Goal: Task Accomplishment & Management: Use online tool/utility

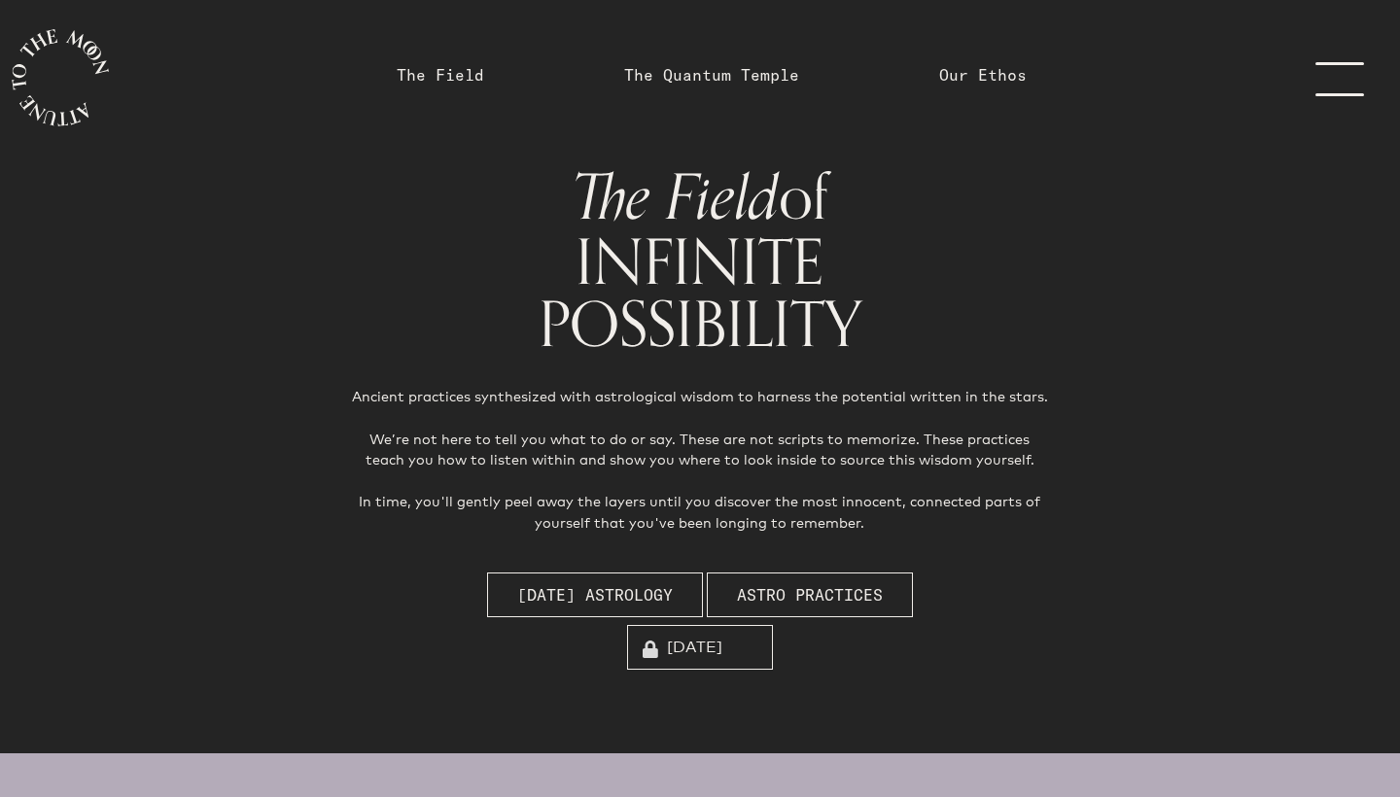
click at [1339, 90] on link "menu" at bounding box center [1351, 78] width 97 height 156
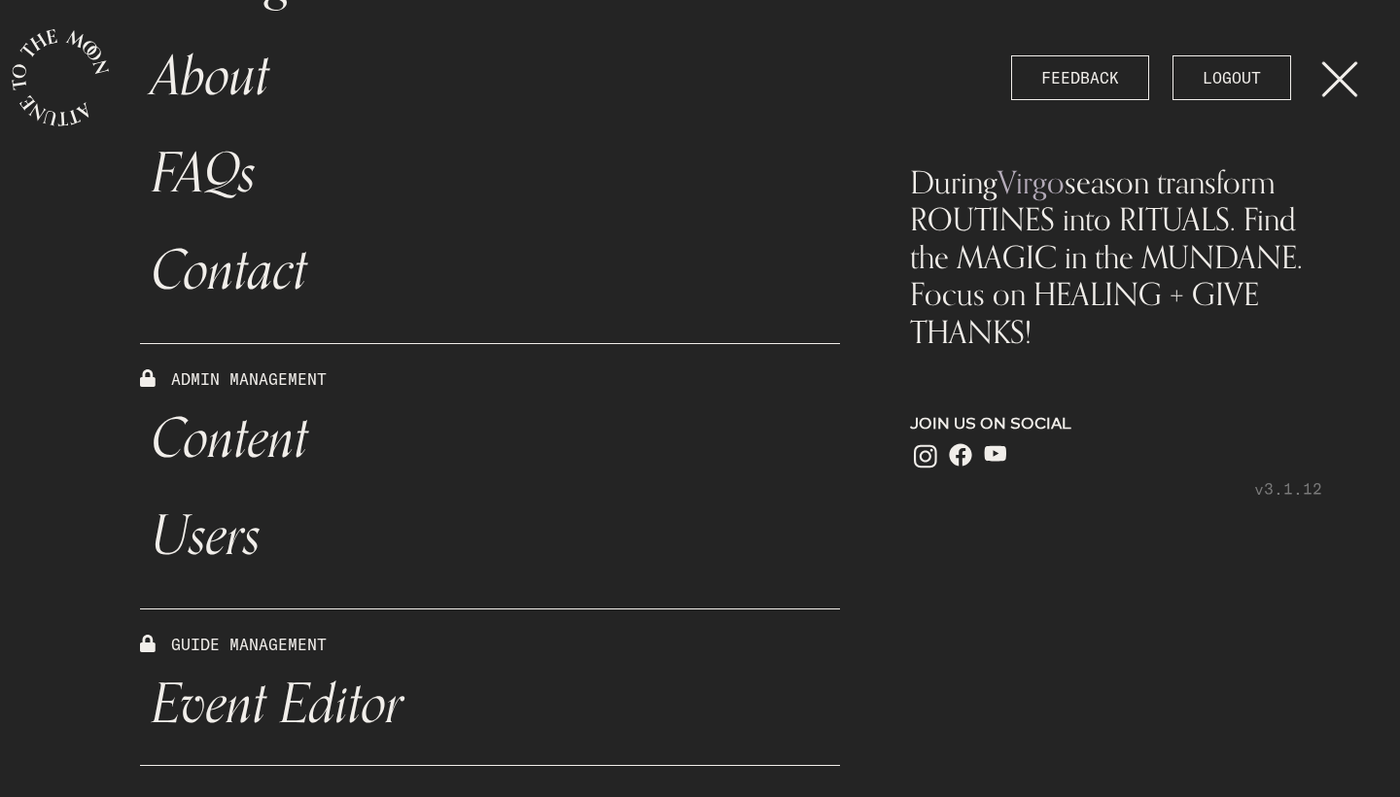
scroll to position [613, 0]
click at [358, 712] on link "Event Editor" at bounding box center [490, 704] width 700 height 97
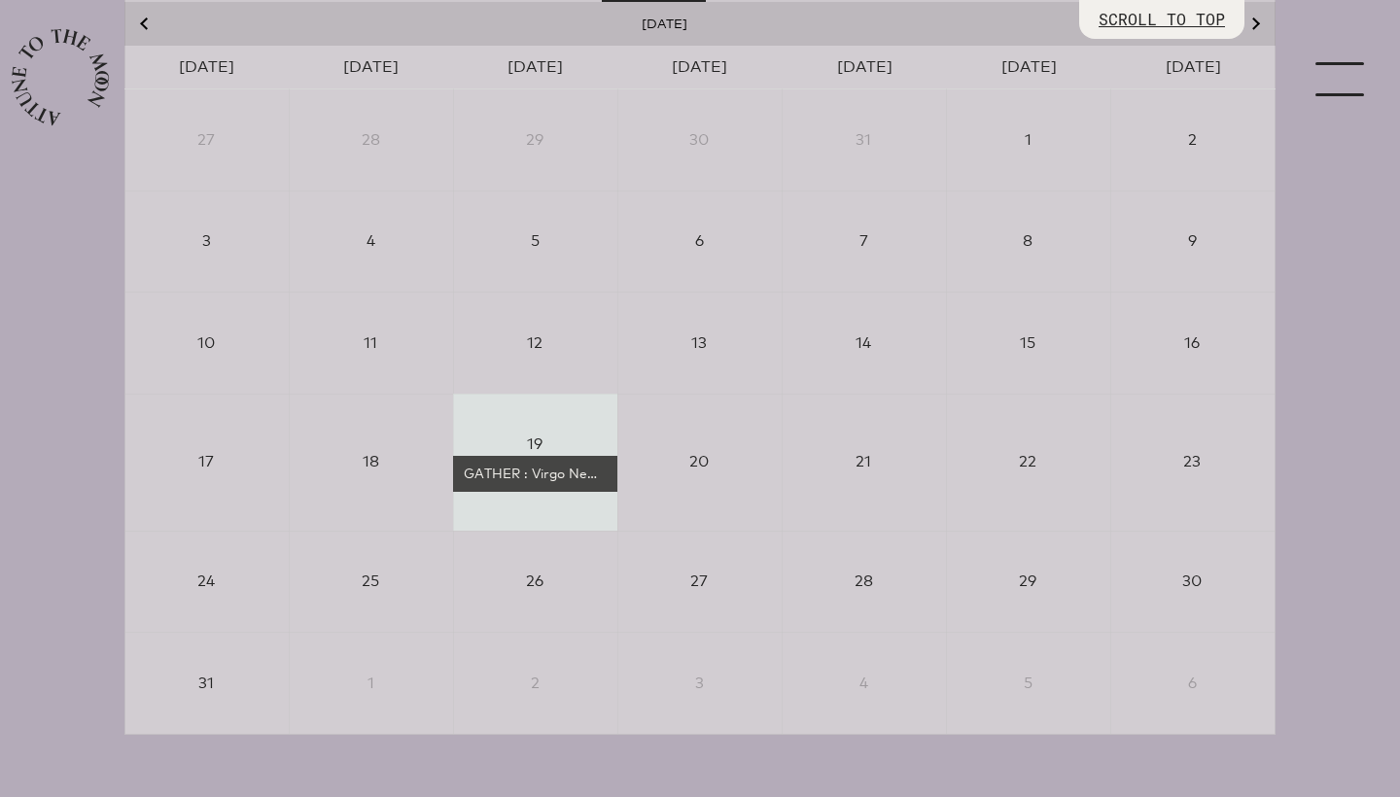
scroll to position [439, 0]
select select "4500"
select select "wt5MRi9amjesYzz3xPxkkeuMjBr1"
select select "2"
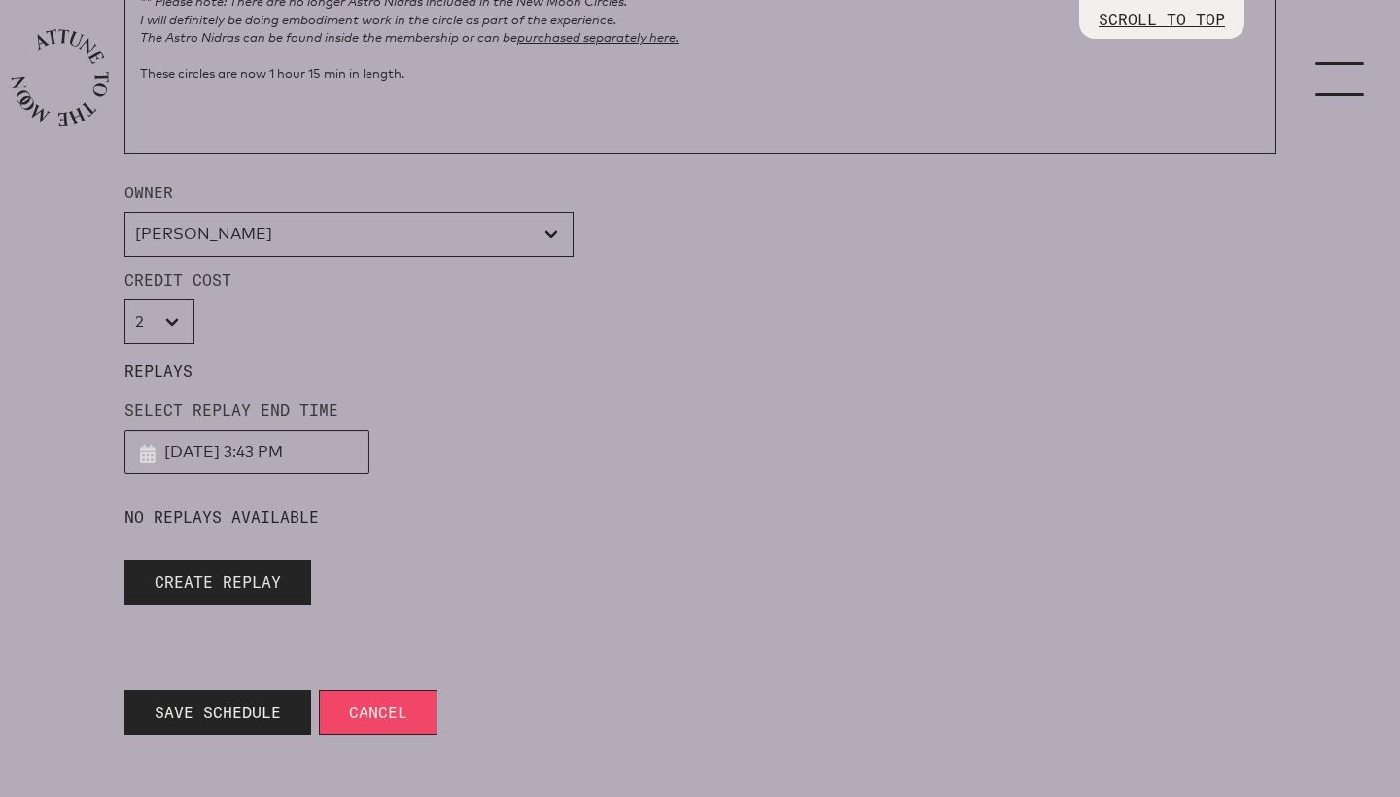
scroll to position [1825, 0]
click at [239, 584] on span "Create Replay" at bounding box center [218, 582] width 126 height 23
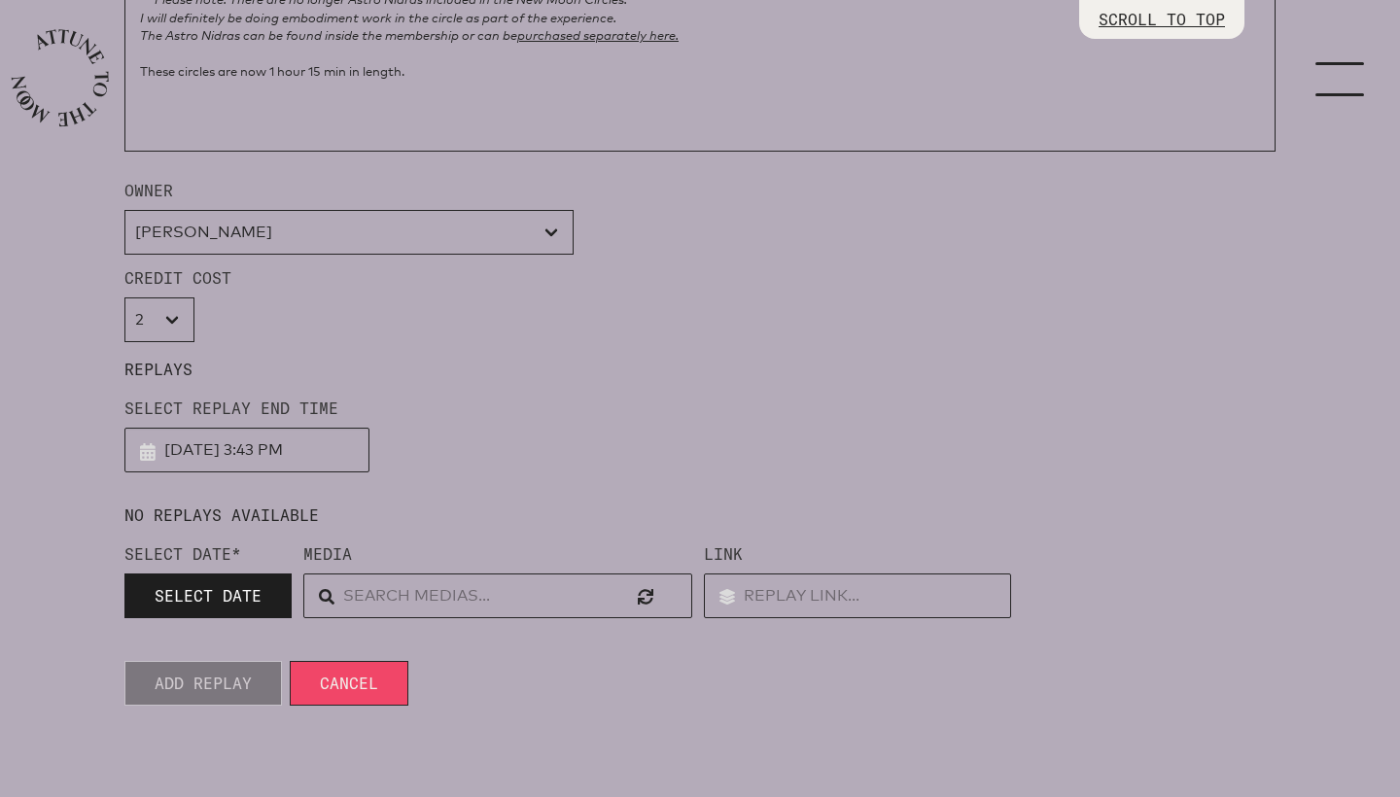
click at [237, 598] on span "SELECT DATE" at bounding box center [208, 595] width 107 height 19
click at [220, 648] on link "[DATE]" at bounding box center [217, 646] width 187 height 32
click at [748, 603] on input "text" at bounding box center [808, 596] width 307 height 45
paste input "[URL][DOMAIN_NAME]"
type input "[URL][DOMAIN_NAME]"
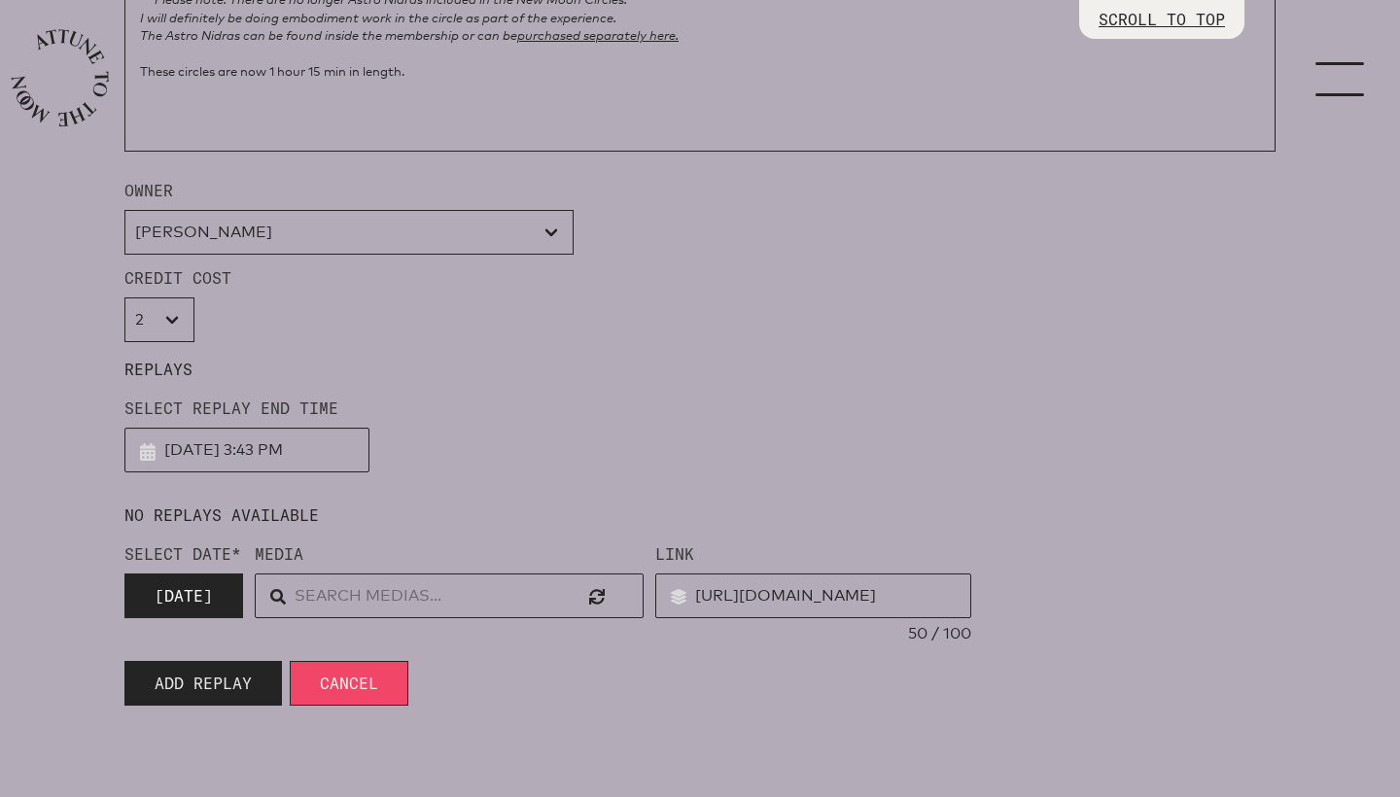
click at [223, 679] on span "Add Replay" at bounding box center [203, 683] width 97 height 23
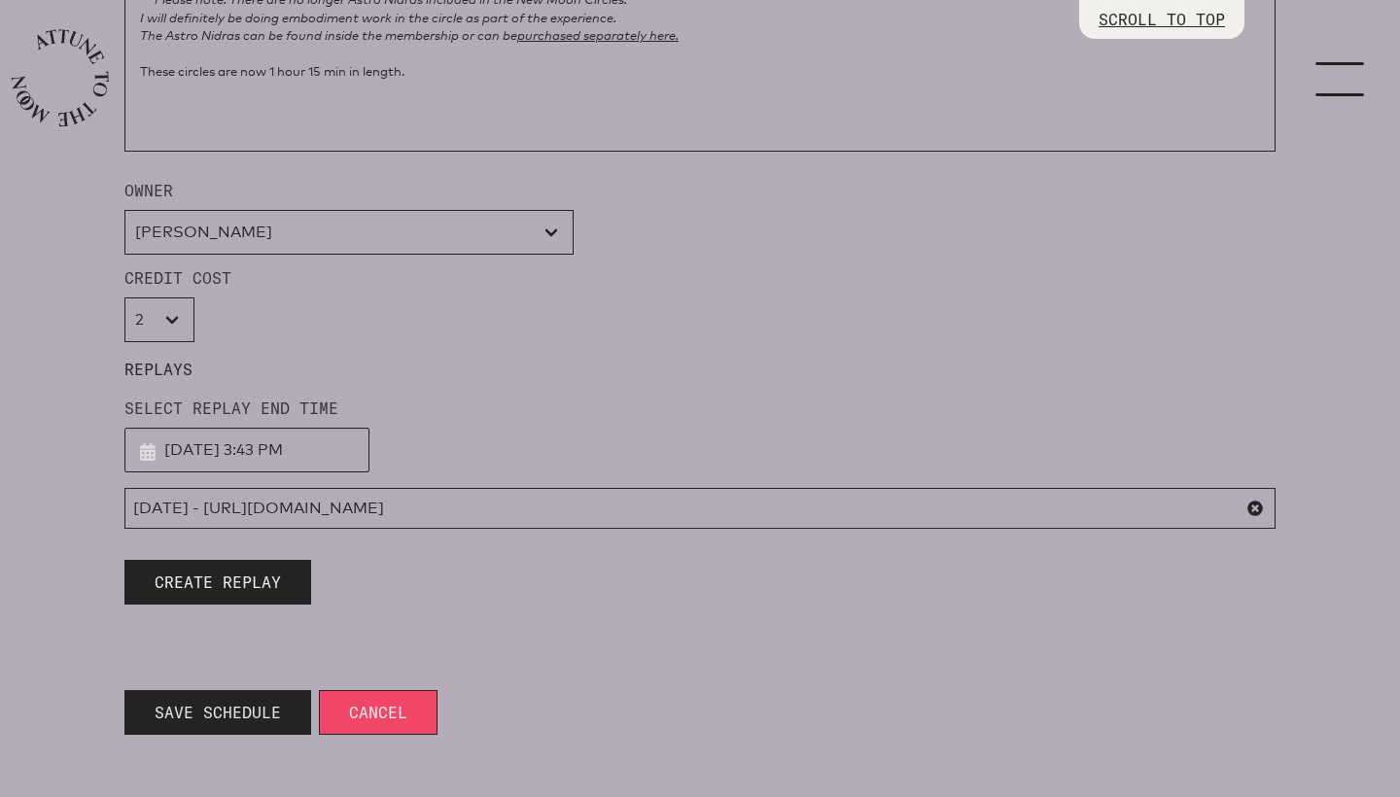
click at [223, 706] on span "Save Schedule" at bounding box center [218, 712] width 126 height 23
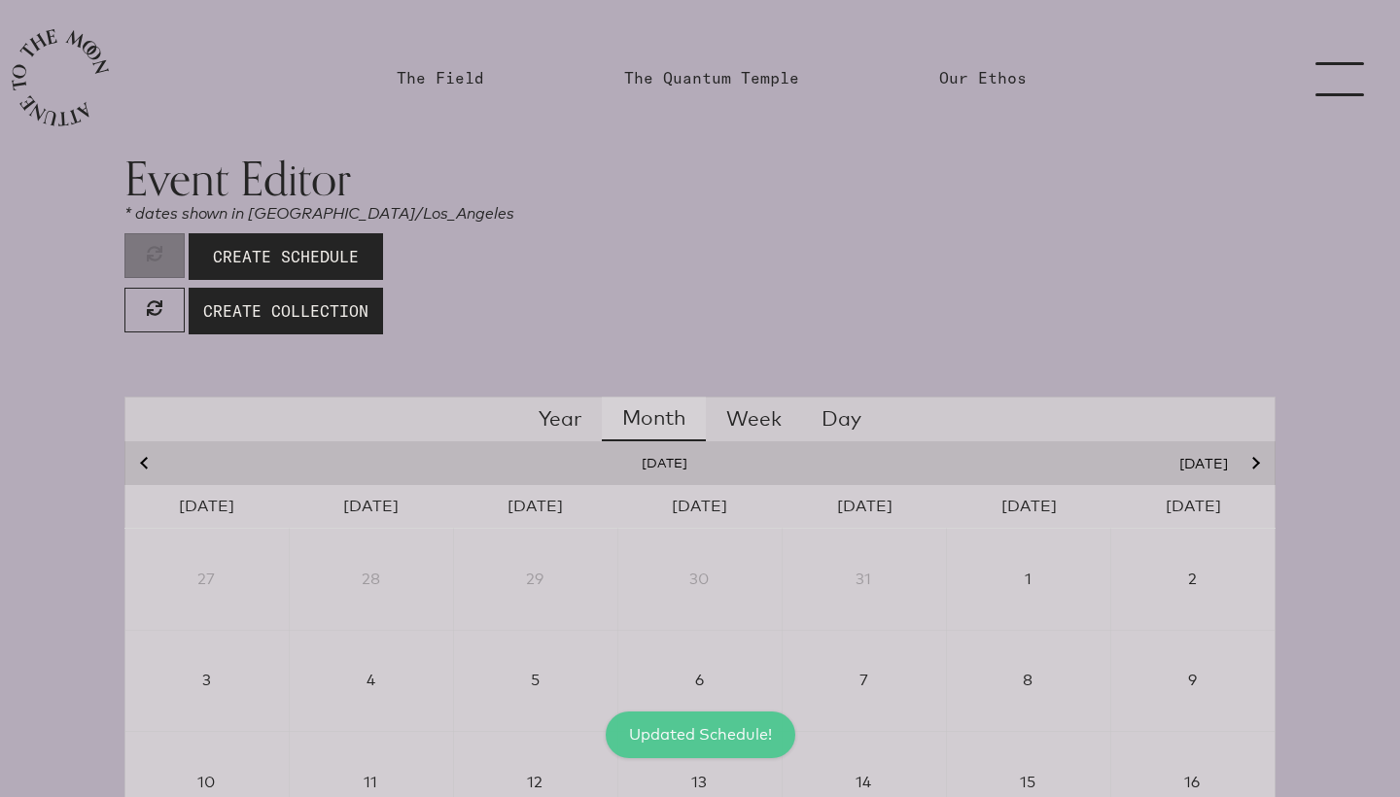
scroll to position [0, 0]
click at [702, 69] on link "The Quantum Temple" at bounding box center [711, 77] width 175 height 23
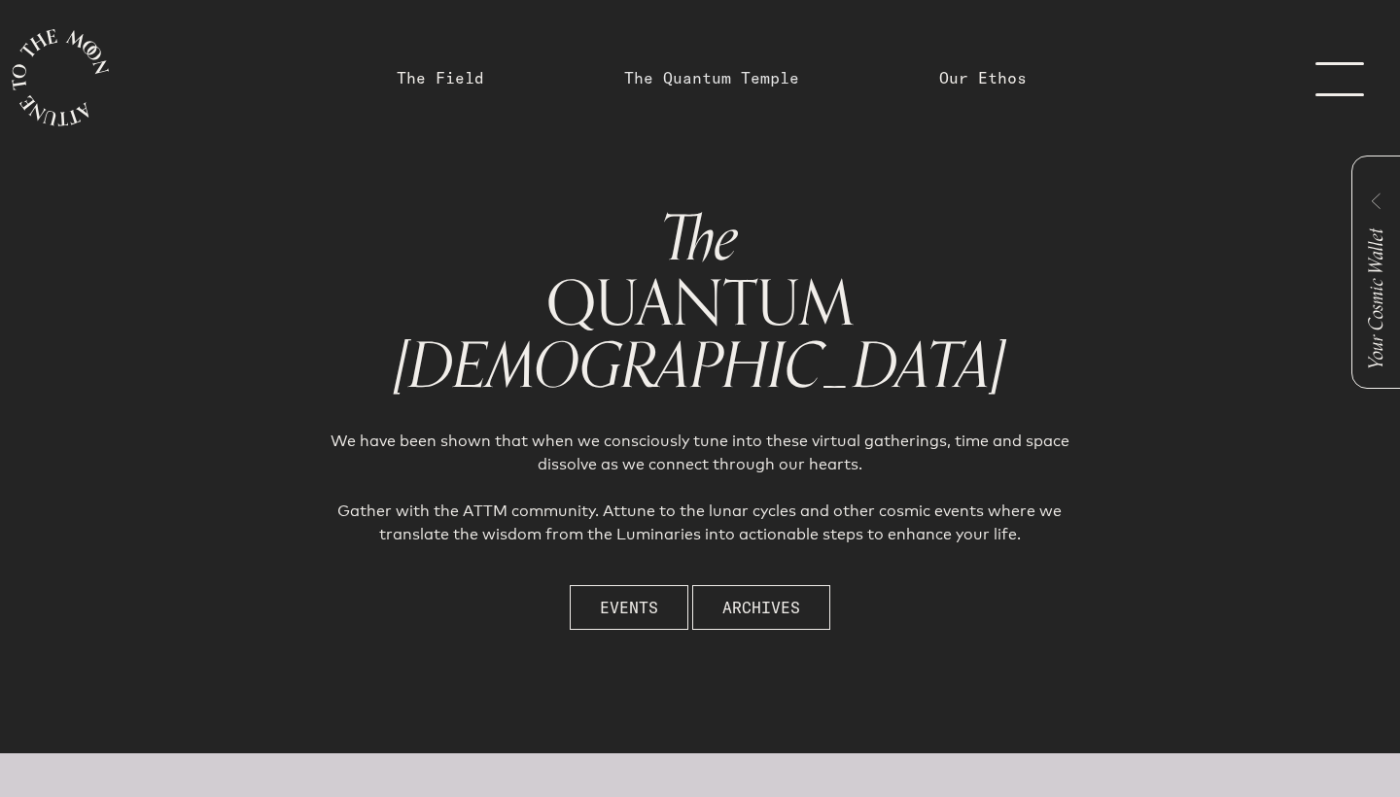
click at [698, 81] on link "The Quantum Temple" at bounding box center [711, 77] width 175 height 23
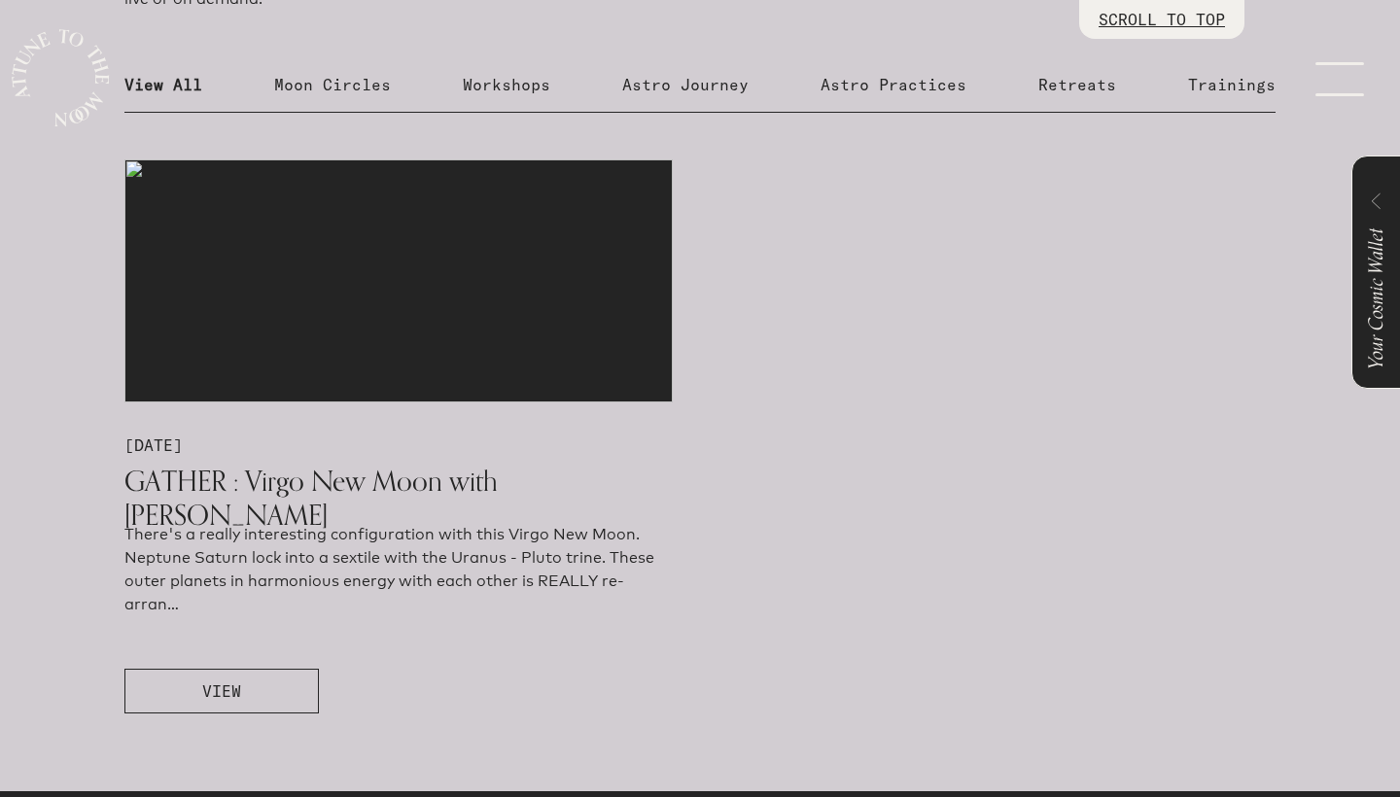
scroll to position [1086, 0]
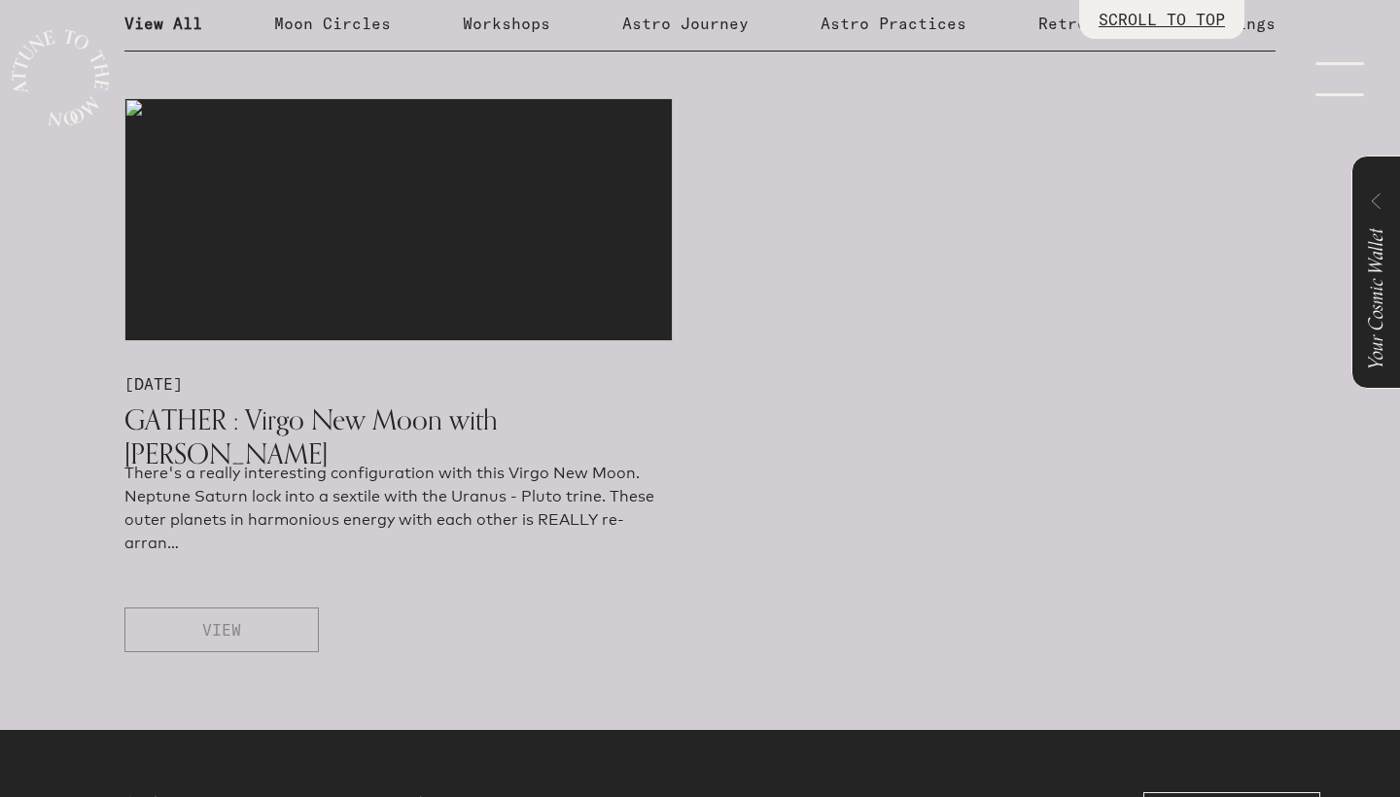
click at [212, 642] on button "VIEW" at bounding box center [221, 630] width 194 height 45
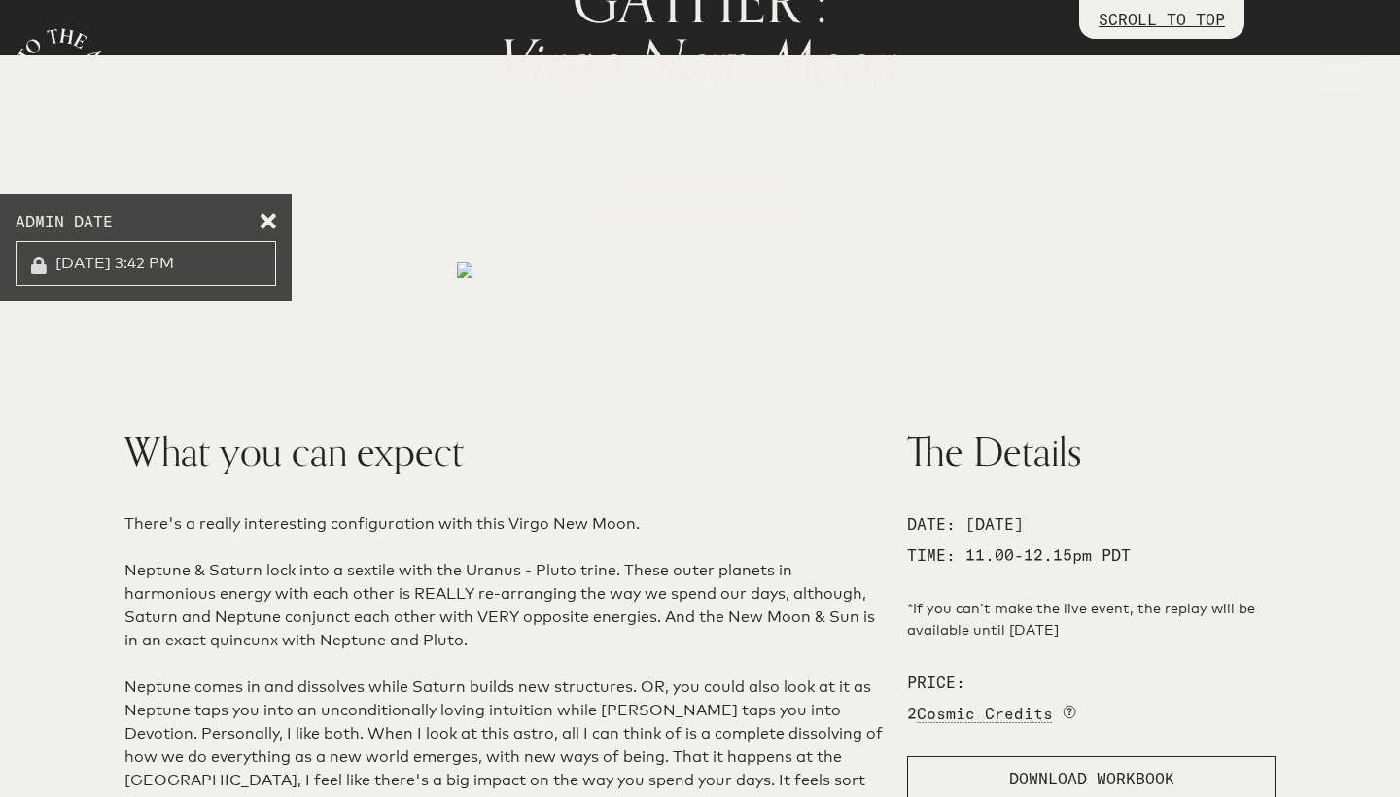
scroll to position [471, 0]
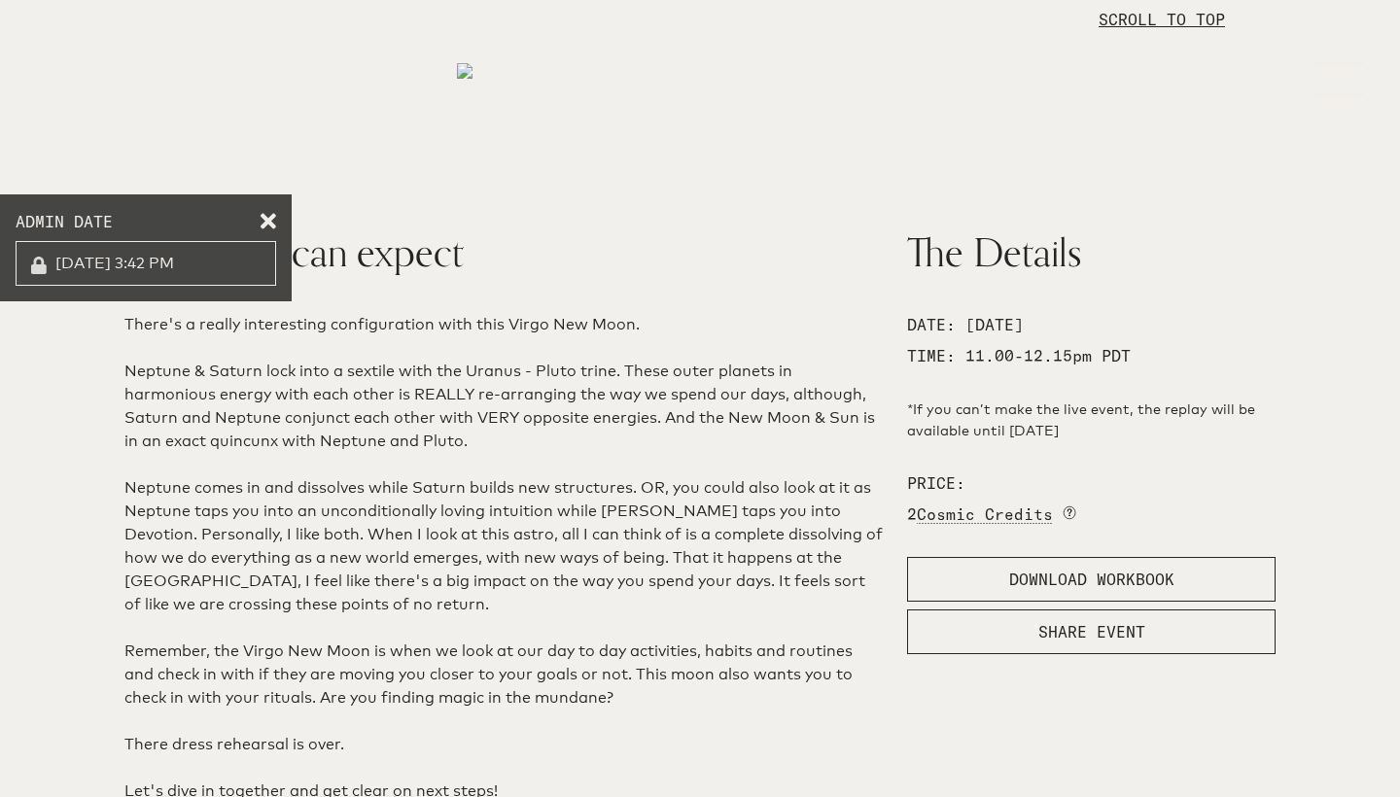
click at [262, 218] on span at bounding box center [269, 218] width 16 height 16
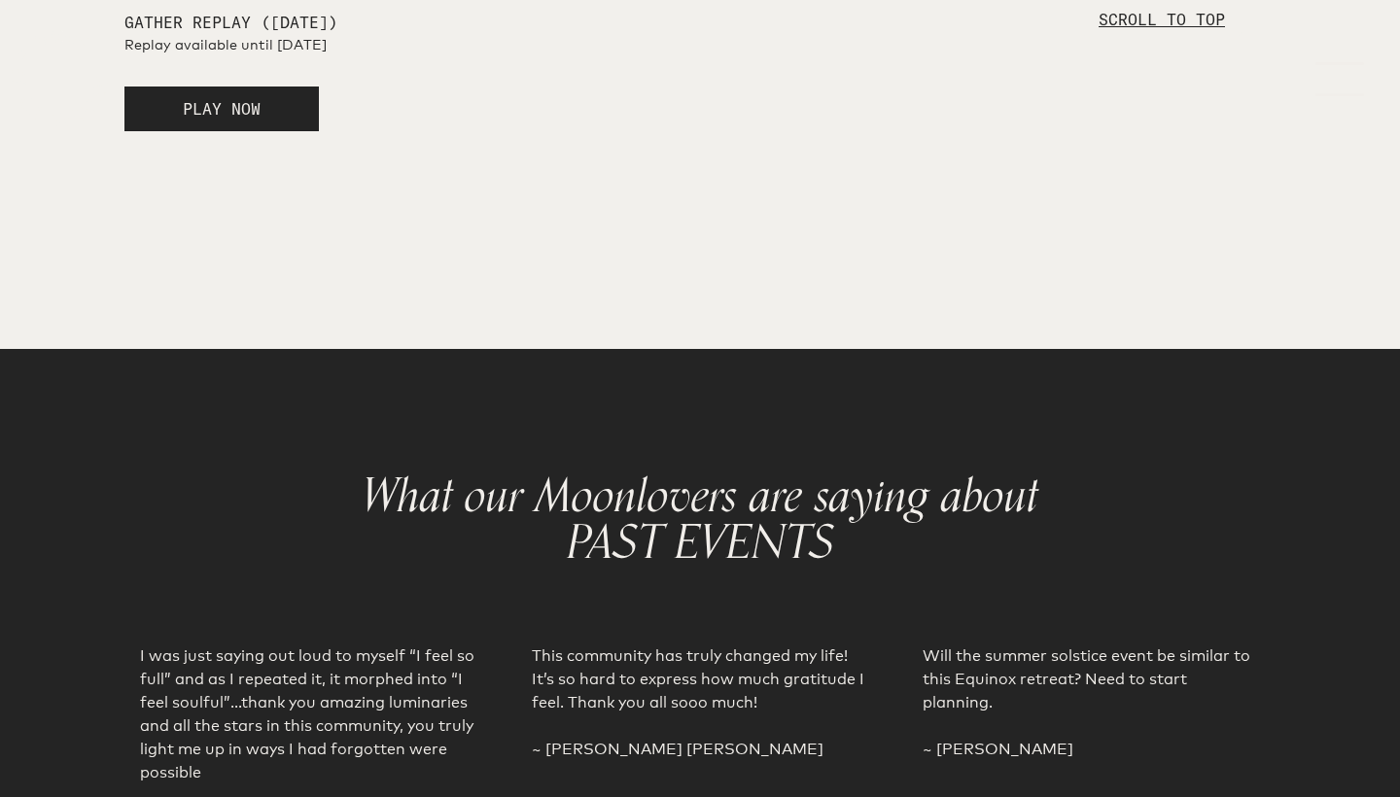
scroll to position [3144, 0]
